Goal: Transaction & Acquisition: Purchase product/service

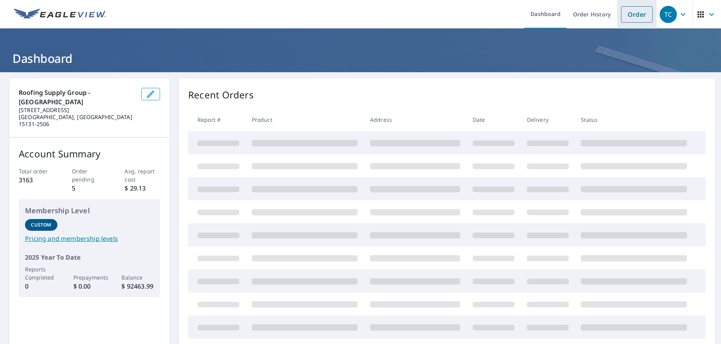
click at [625, 18] on link "Order" at bounding box center [637, 14] width 32 height 16
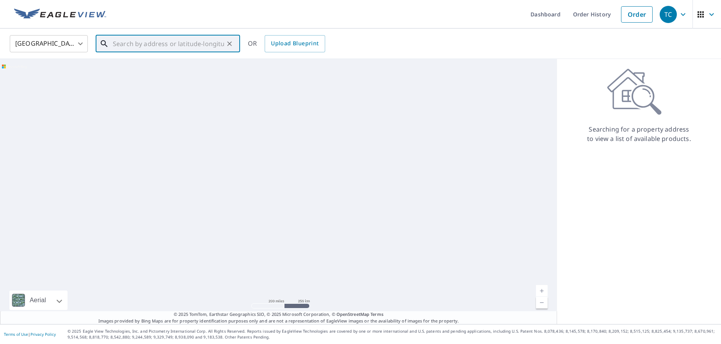
click at [194, 43] on input "text" at bounding box center [168, 44] width 111 height 22
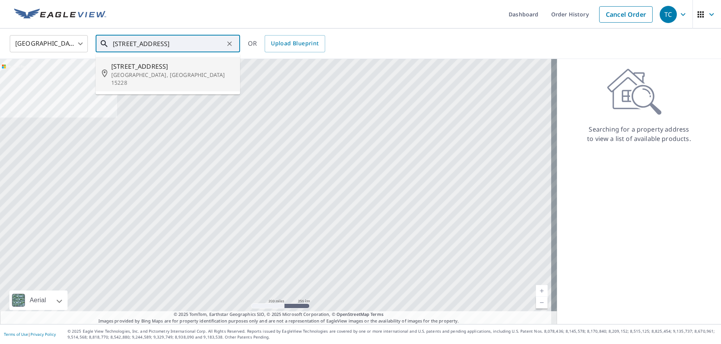
click at [161, 77] on p "[GEOGRAPHIC_DATA], [GEOGRAPHIC_DATA] 15228" at bounding box center [172, 79] width 123 height 16
type input "[STREET_ADDRESS]"
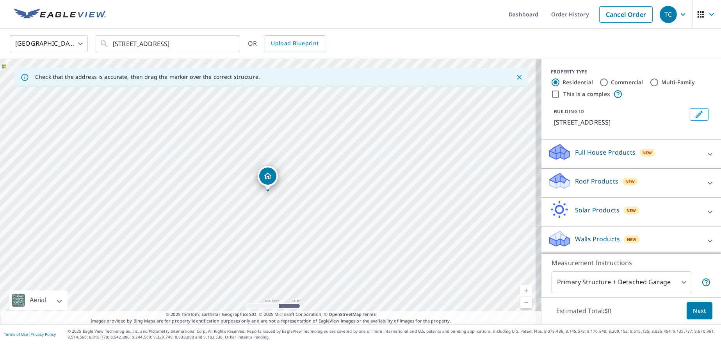
click at [708, 183] on icon at bounding box center [710, 183] width 5 height 3
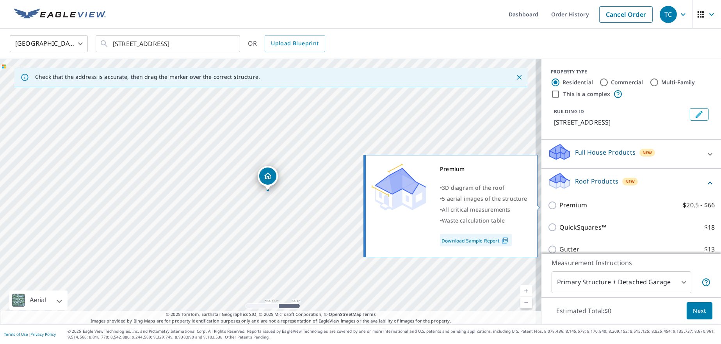
click at [548, 204] on input "Premium $20.5 - $66" at bounding box center [554, 205] width 12 height 9
checkbox input "true"
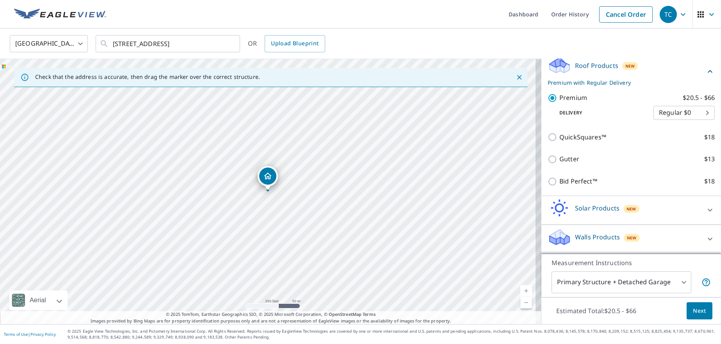
scroll to position [116, 0]
click at [693, 311] on span "Next" at bounding box center [699, 311] width 13 height 10
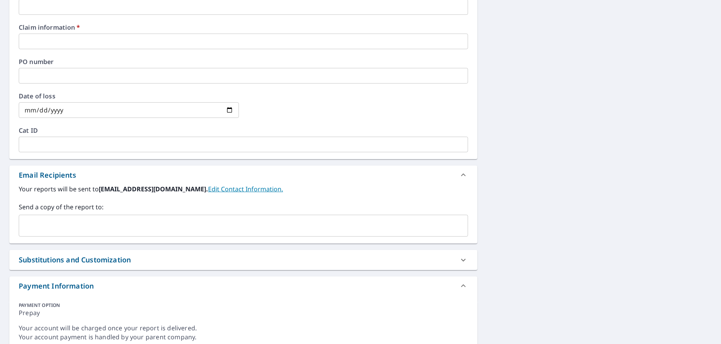
scroll to position [342, 0]
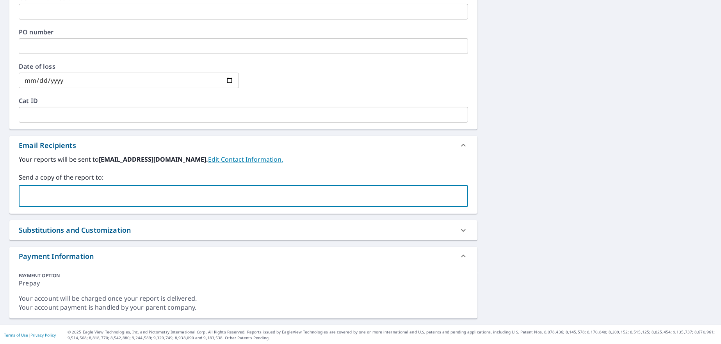
paste input "[EMAIL_ADDRESS][DOMAIN_NAME]"
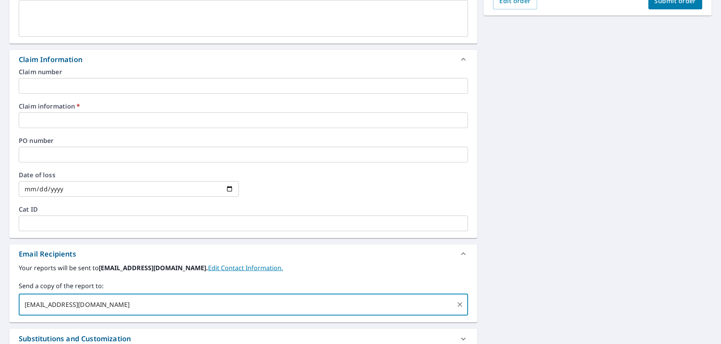
scroll to position [186, 0]
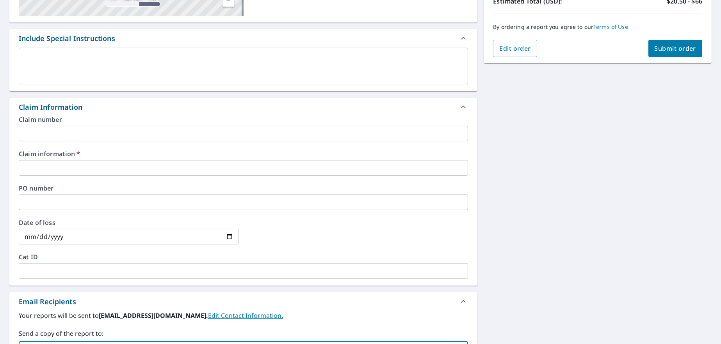
type input "[EMAIL_ADDRESS][DOMAIN_NAME]"
checkbox input "true"
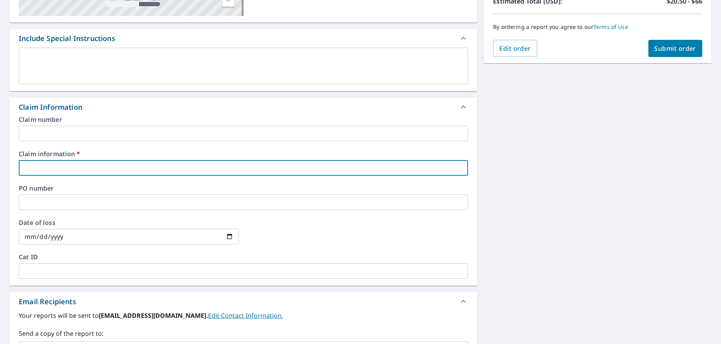
click at [57, 165] on input "text" at bounding box center [243, 168] width 449 height 16
type input "214124"
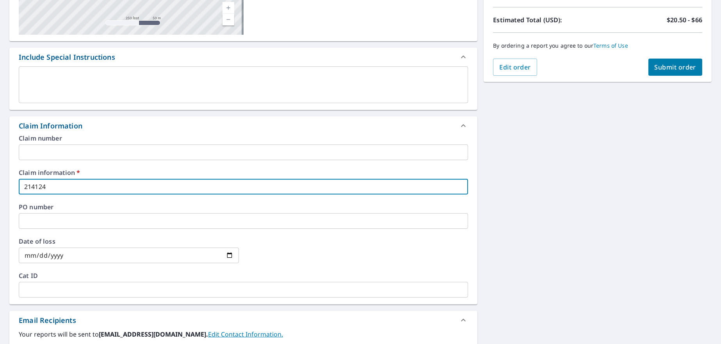
scroll to position [166, 0]
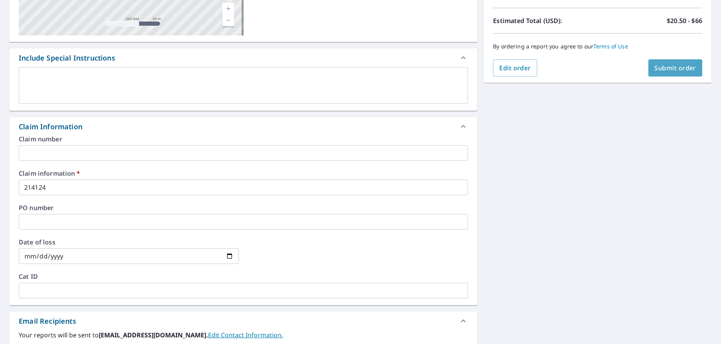
click at [672, 69] on span "Submit order" at bounding box center [676, 68] width 42 height 9
checkbox input "true"
